Goal: Register for event/course

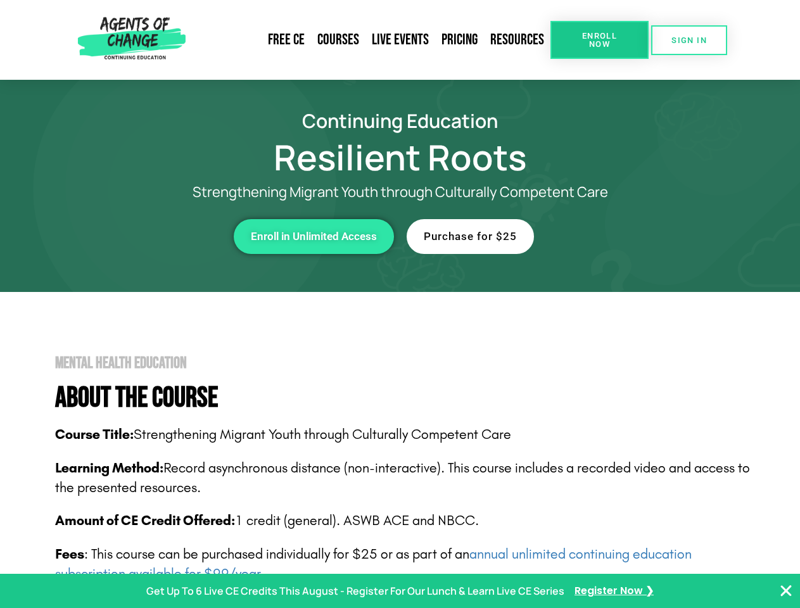
click at [599, 40] on span "Enroll Now" at bounding box center [600, 40] width 58 height 16
click at [689, 40] on span "SIGN IN" at bounding box center [689, 40] width 35 height 8
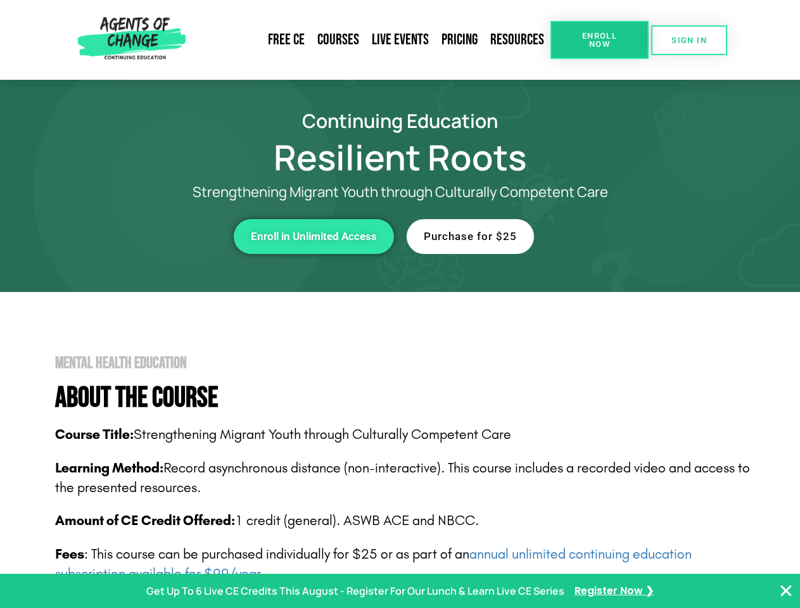
click at [220, 236] on div "Enroll in Unlimited Access" at bounding box center [220, 236] width 349 height 35
